Goal: Task Accomplishment & Management: Manage account settings

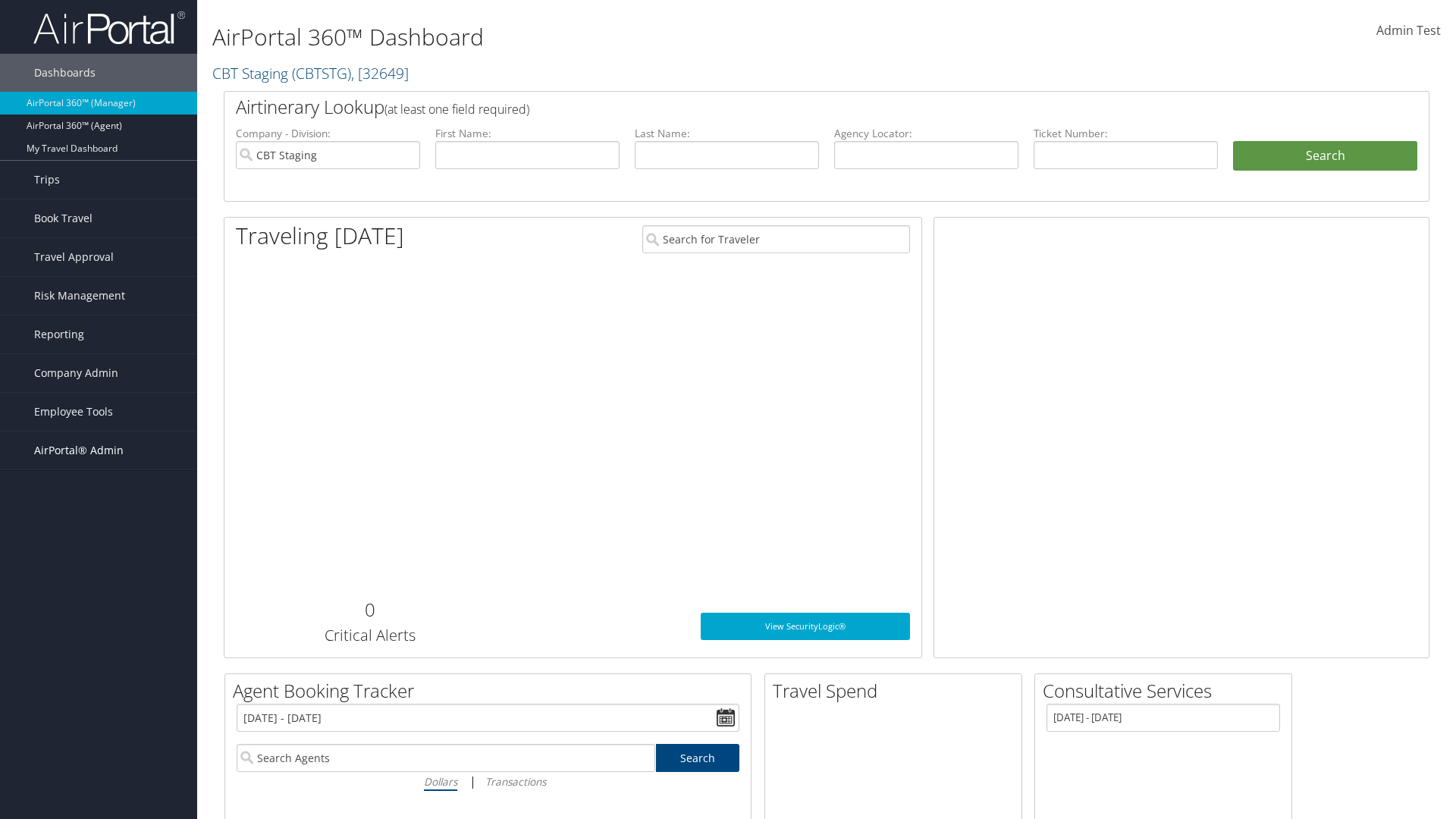
click at [99, 451] on span "AirPortal® Admin" at bounding box center [78, 450] width 89 height 38
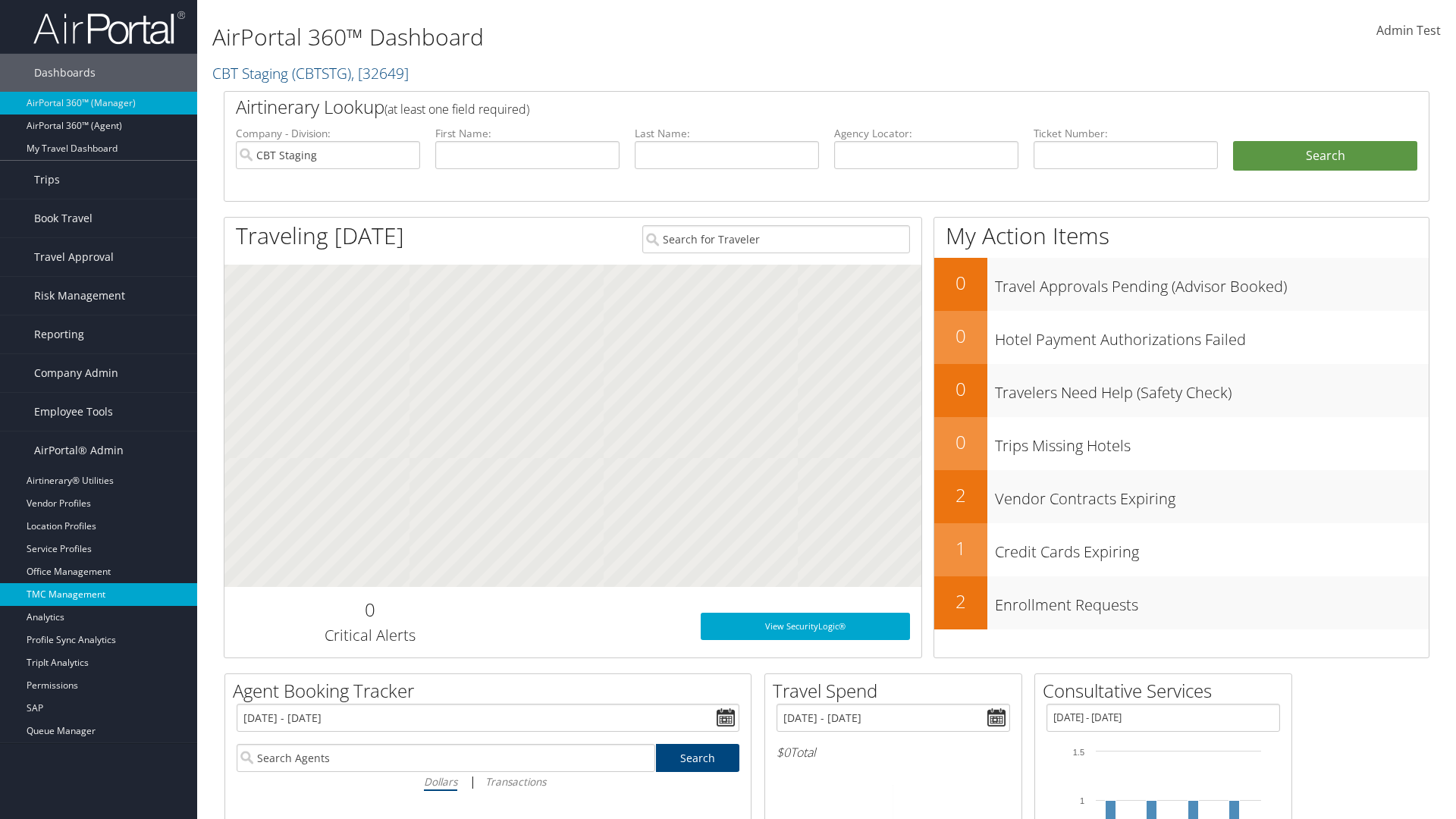
click at [99, 595] on link "TMC Management" at bounding box center [98, 594] width 197 height 23
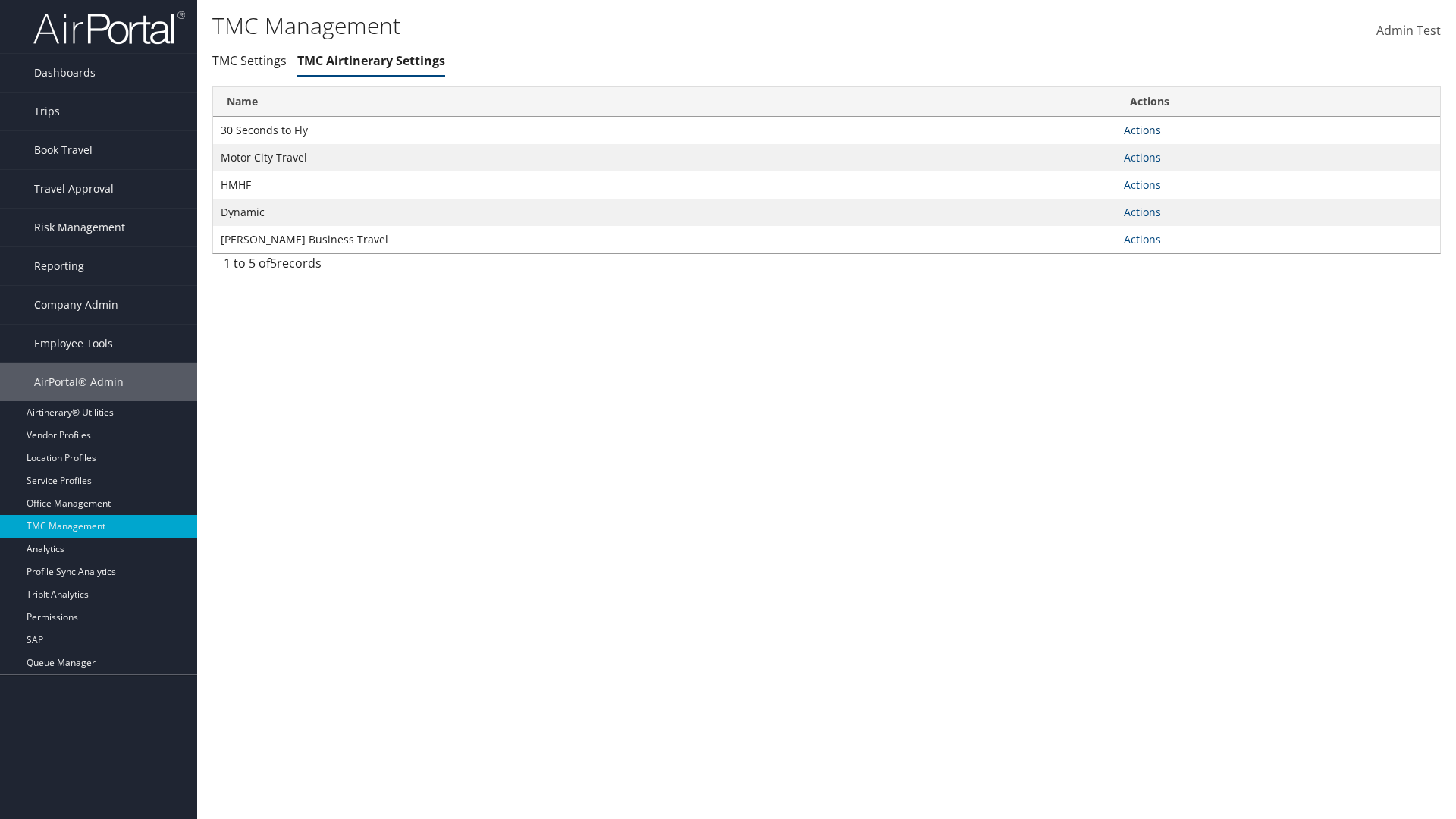
click at [1142, 130] on link "Actions" at bounding box center [1142, 130] width 37 height 14
click at [1086, 204] on link "Manage Air notes" at bounding box center [1087, 204] width 140 height 26
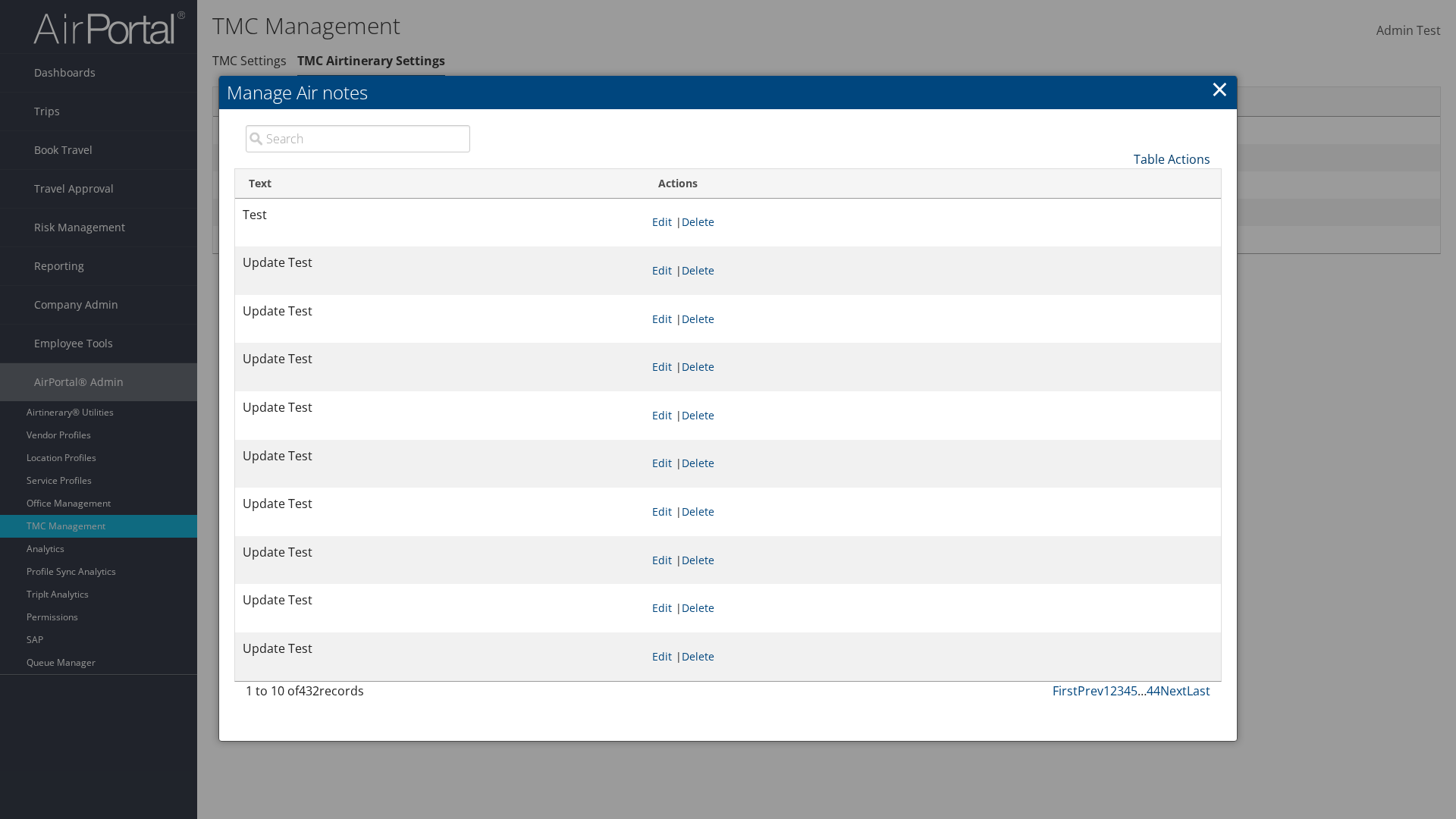
click at [1171, 159] on link "Table Actions" at bounding box center [1172, 159] width 77 height 17
click at [1120, 182] on link "New Record" at bounding box center [1121, 182] width 199 height 26
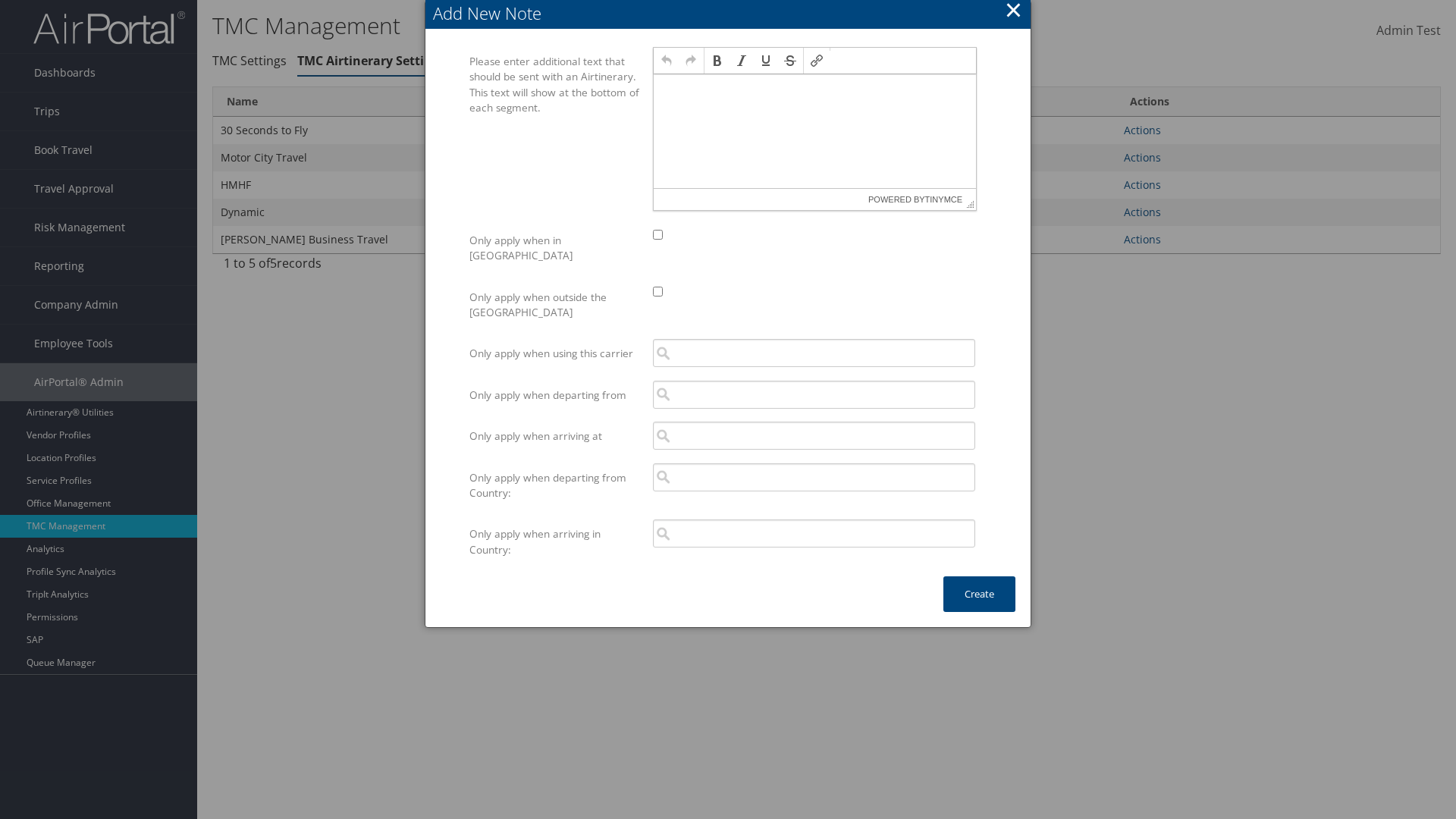
click at [814, 88] on p at bounding box center [814, 89] width 310 height 12
click at [979, 579] on button "Create" at bounding box center [979, 594] width 72 height 36
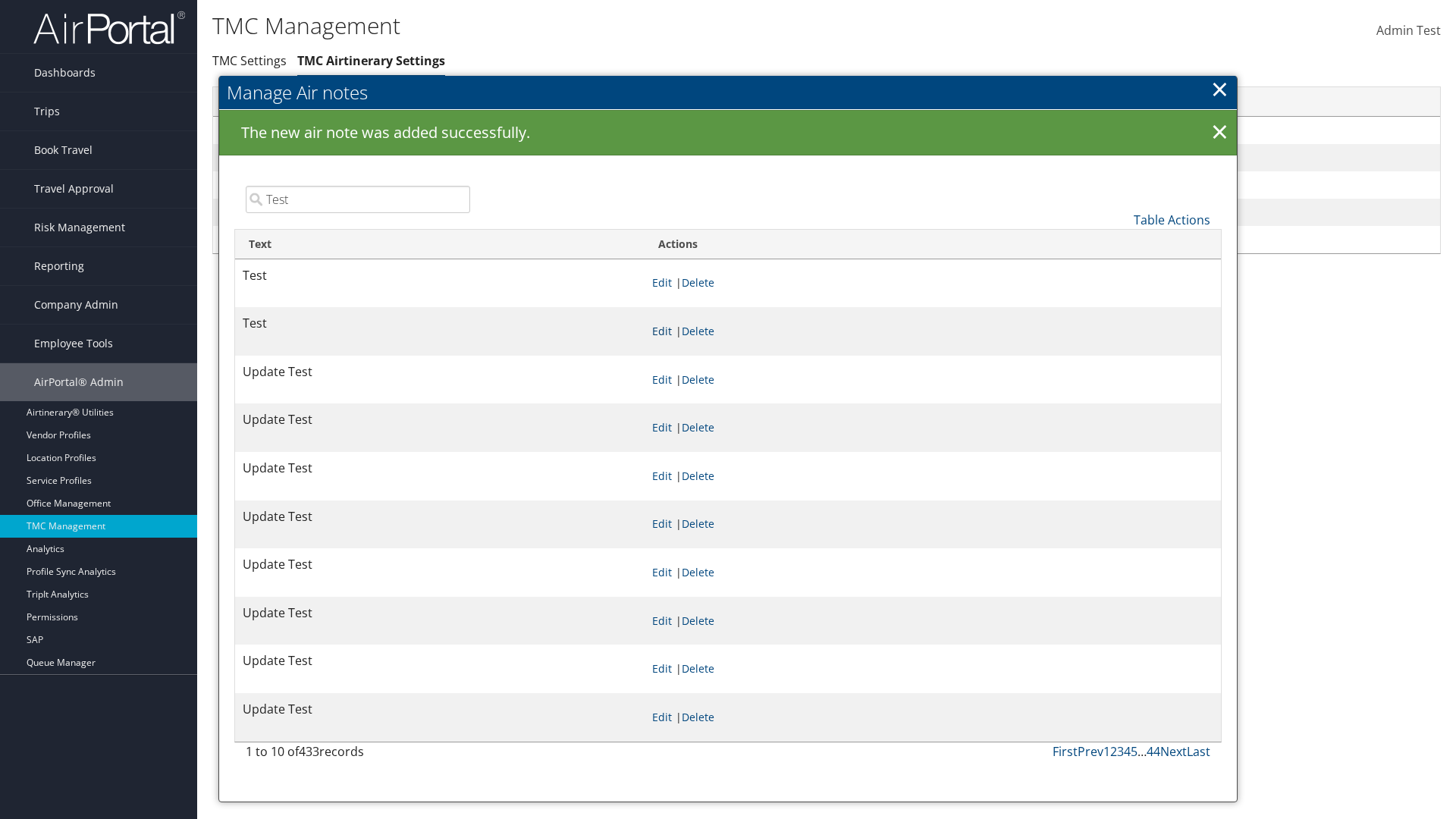
type input "Test"
click at [672, 331] on link "Edit" at bounding box center [661, 331] width 20 height 14
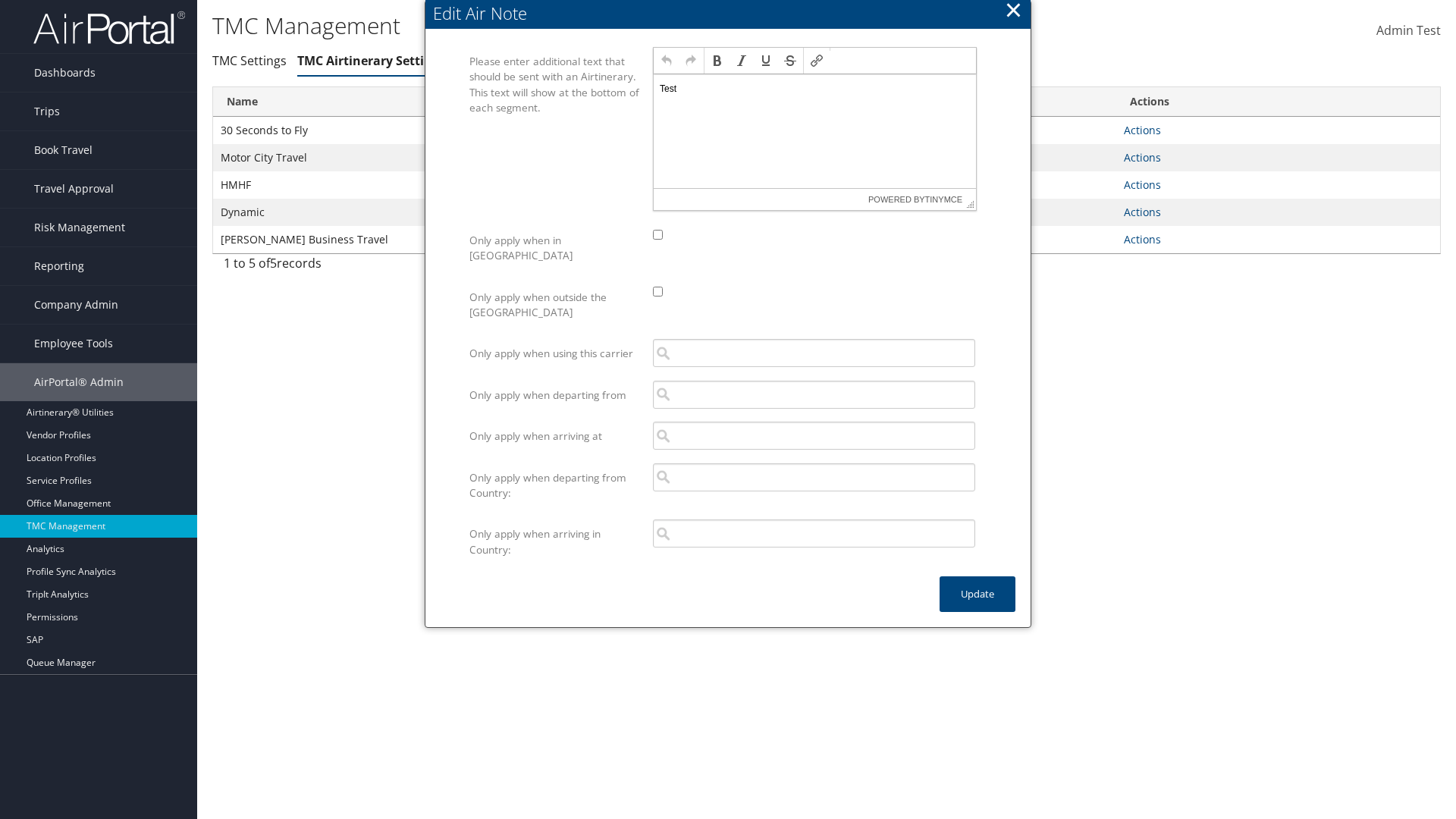
click at [814, 88] on p "Test" at bounding box center [814, 89] width 310 height 12
click at [977, 579] on button "Update" at bounding box center [977, 594] width 76 height 36
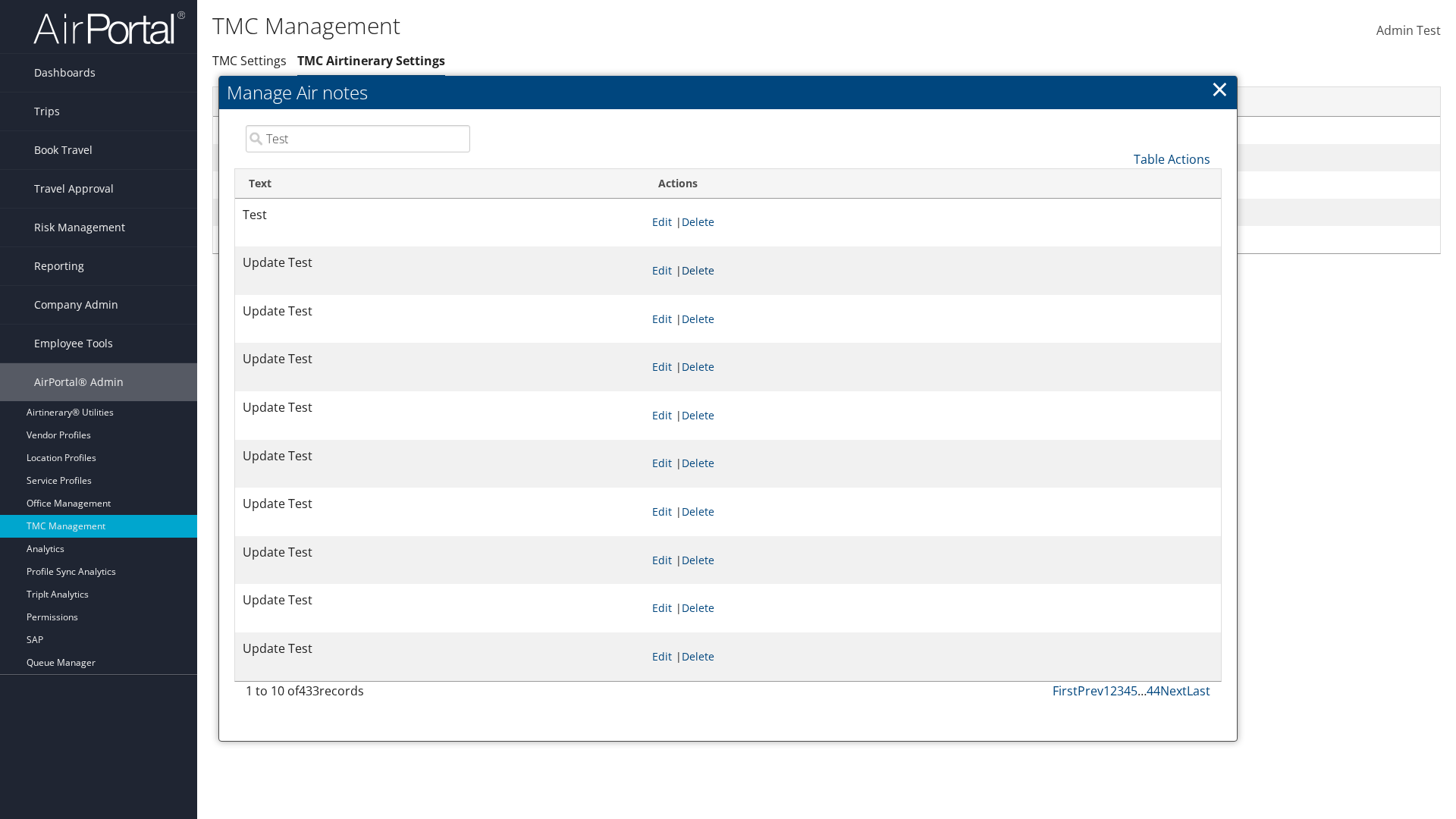
click at [714, 270] on link "Delete" at bounding box center [698, 270] width 32 height 14
